Goal: Navigation & Orientation: Find specific page/section

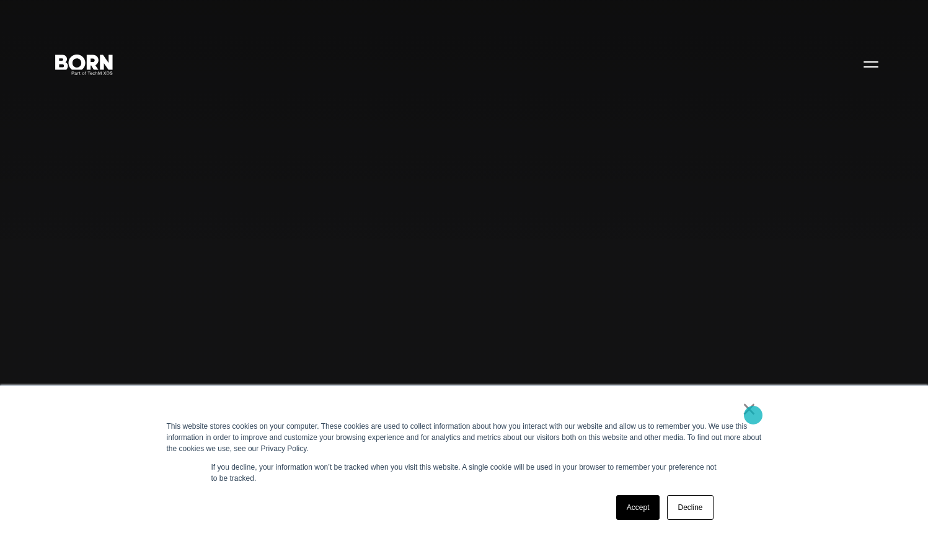
click at [753, 415] on link "×" at bounding box center [749, 409] width 15 height 11
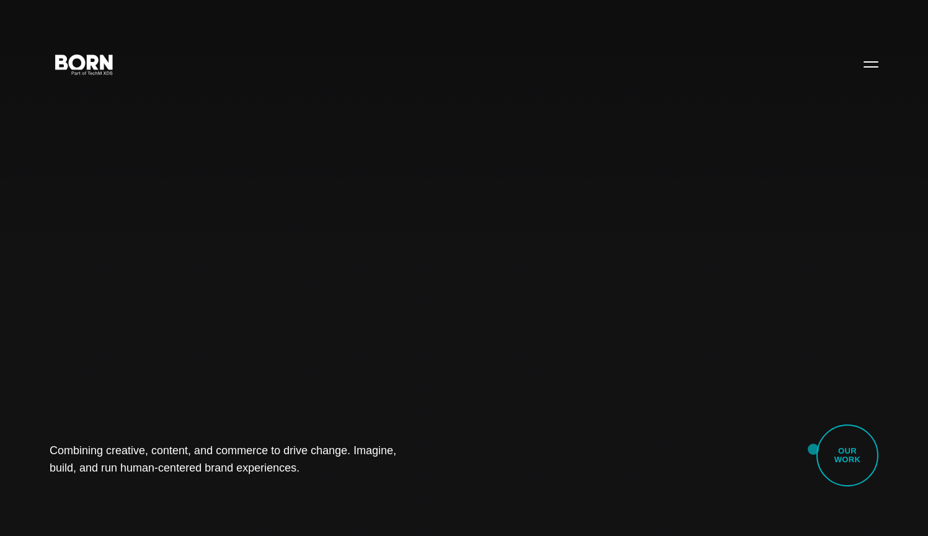
click at [813, 450] on div "Combining creative, content, and commerce to drive change. Imagine, build, and …" at bounding box center [464, 268] width 928 height 536
click at [860, 454] on link "Our Work" at bounding box center [848, 456] width 62 height 62
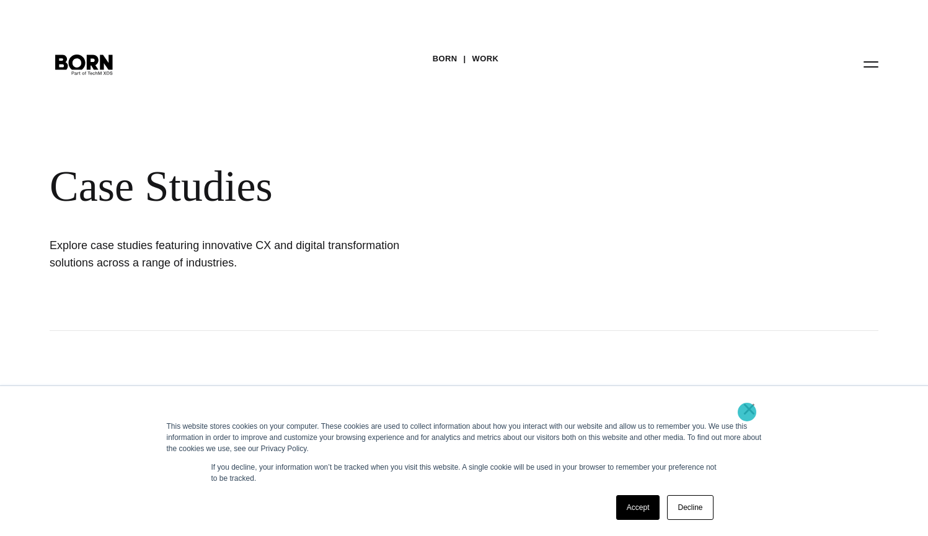
click at [747, 412] on link "×" at bounding box center [749, 409] width 15 height 11
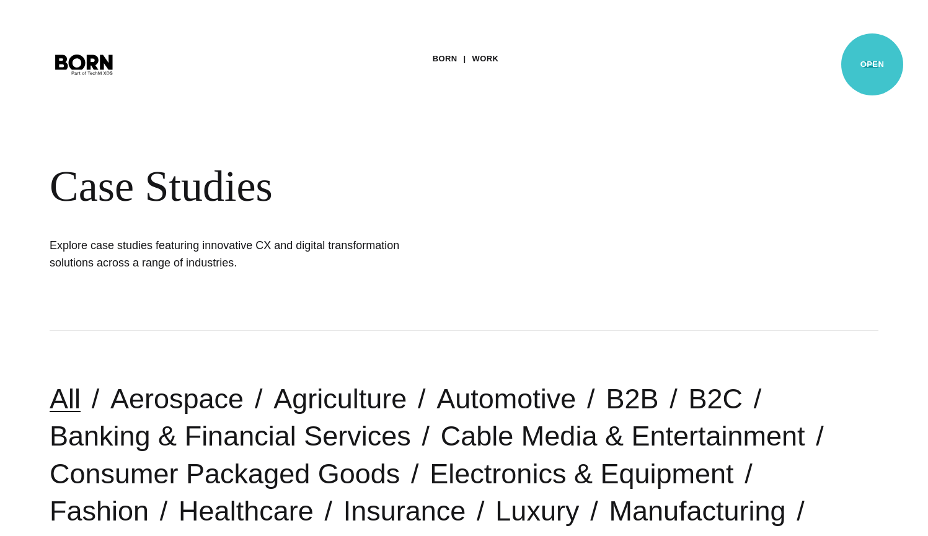
click at [872, 64] on button "Primary Menu" at bounding box center [871, 64] width 30 height 26
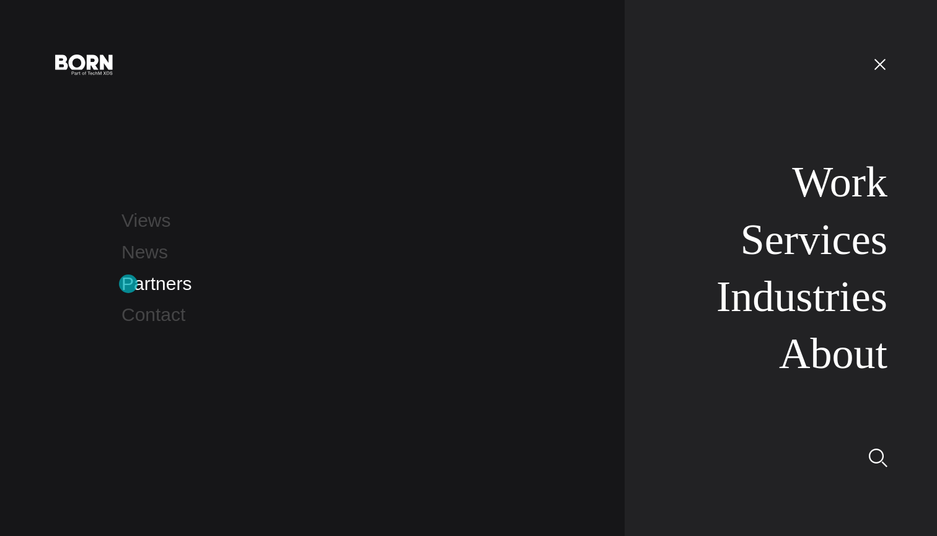
click at [128, 284] on link "Partners" at bounding box center [157, 283] width 70 height 20
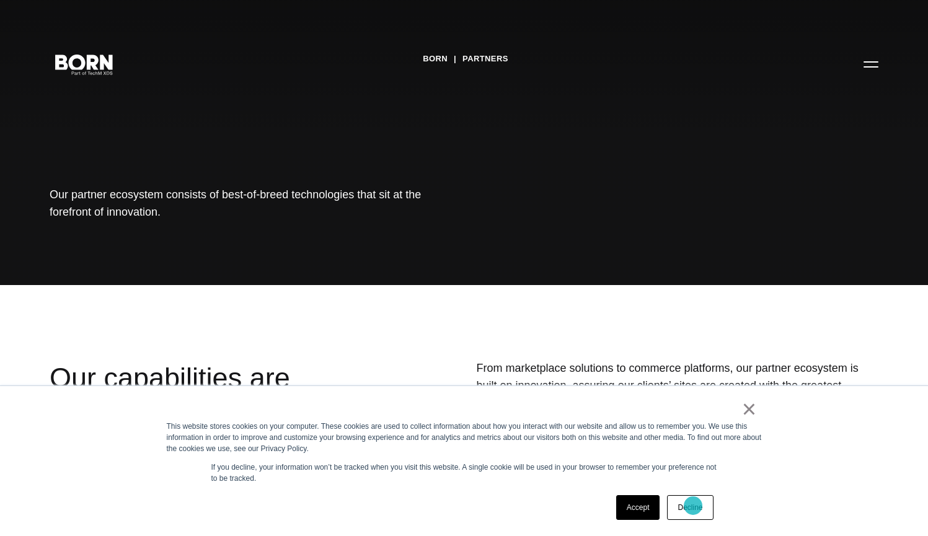
click at [691, 507] on link "Decline" at bounding box center [690, 507] width 46 height 25
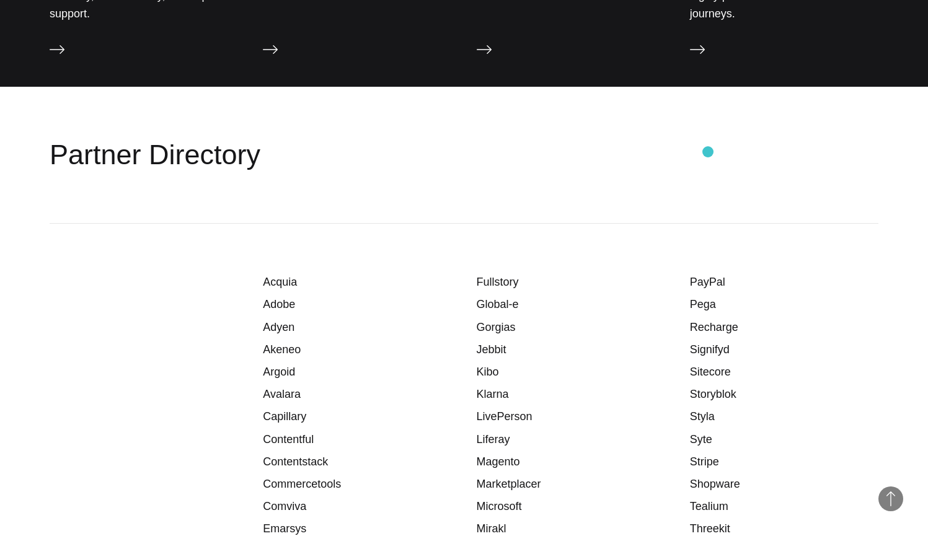
scroll to position [1784, 0]
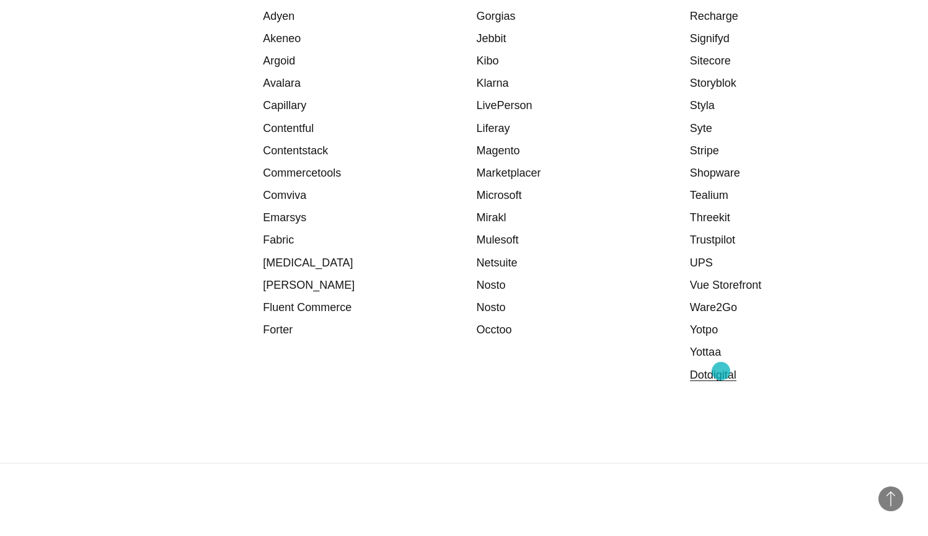
click at [721, 371] on link "Dotdigital" at bounding box center [713, 375] width 47 height 12
